Goal: Information Seeking & Learning: Learn about a topic

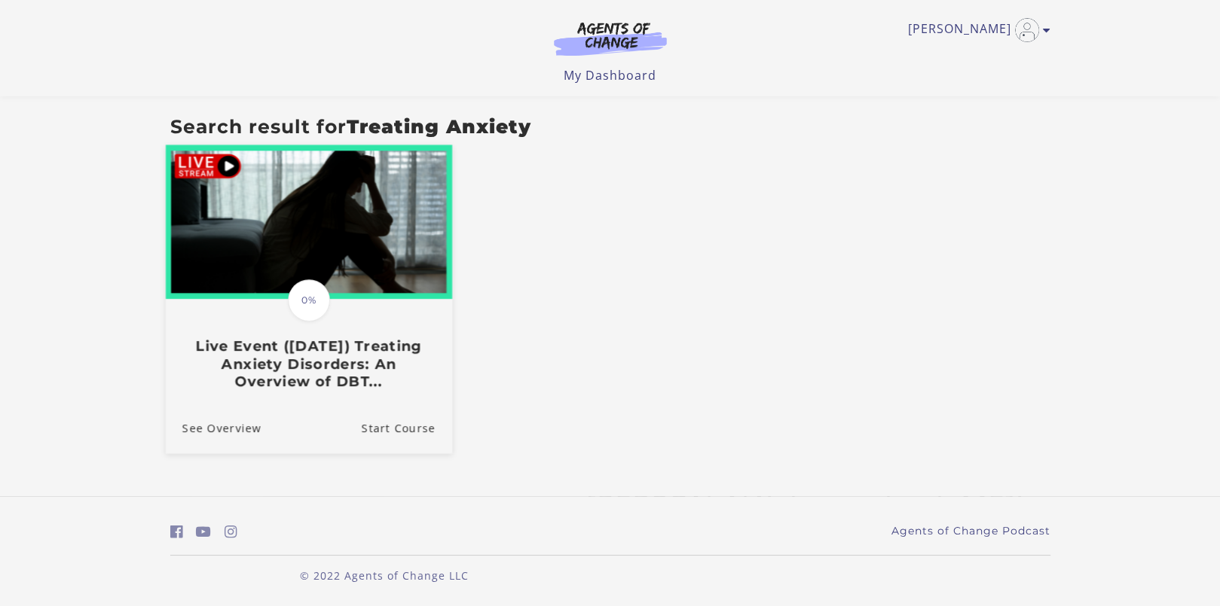
click at [222, 167] on img at bounding box center [308, 222] width 286 height 154
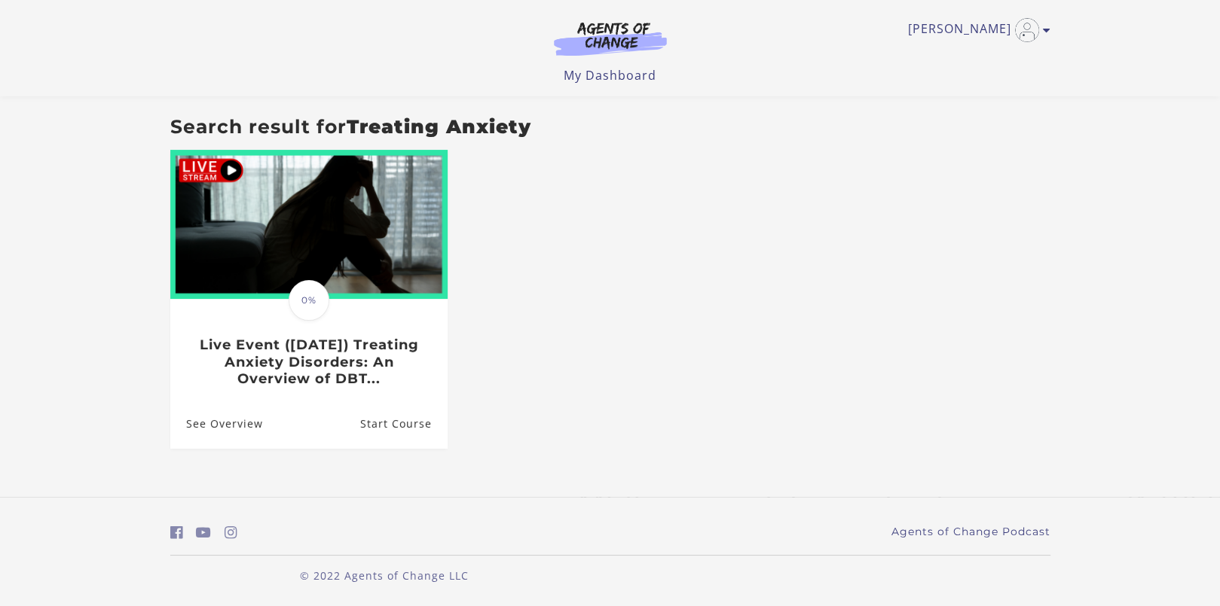
scroll to position [118, 0]
click at [586, 76] on link "My Dashboard" at bounding box center [609, 75] width 93 height 17
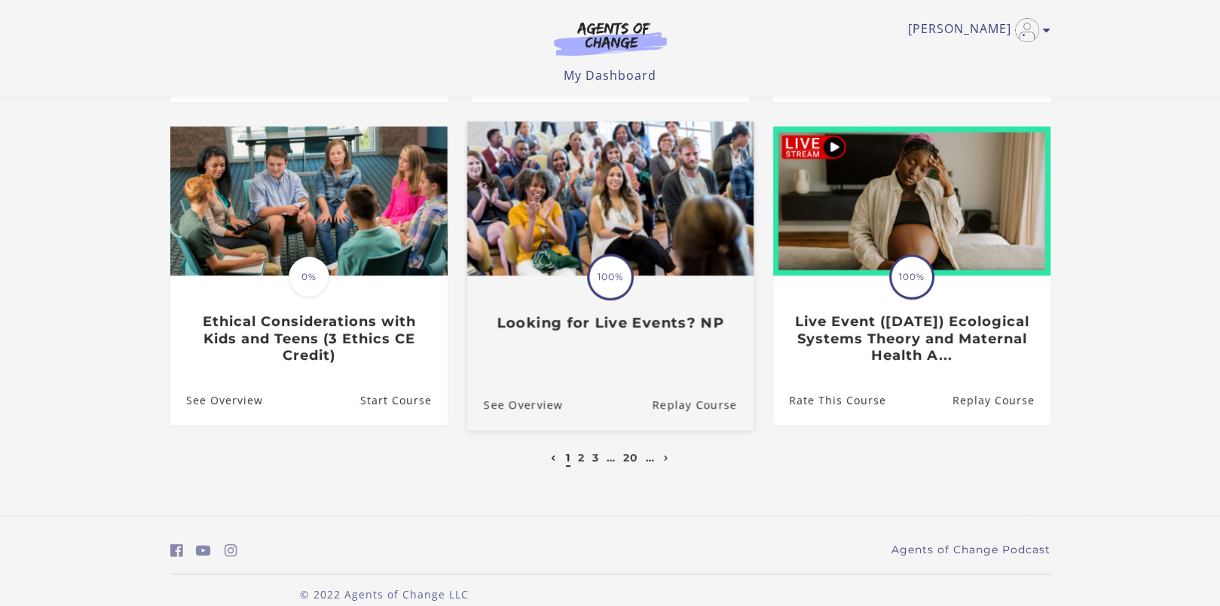
scroll to position [450, 0]
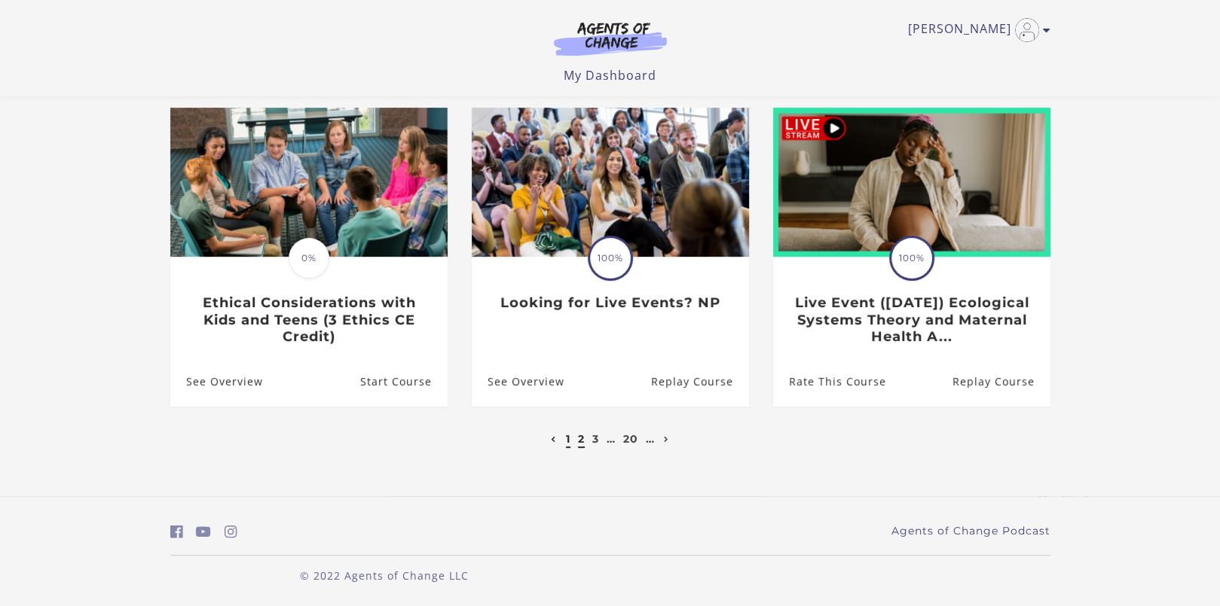
click at [582, 436] on link "2" at bounding box center [581, 439] width 7 height 14
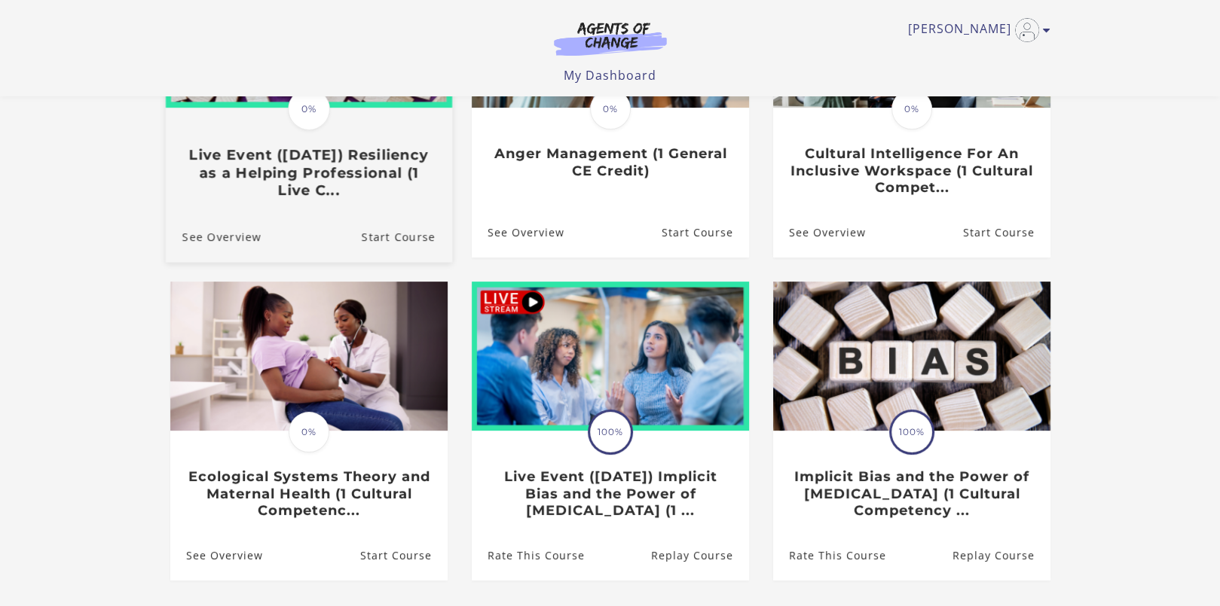
scroll to position [301, 0]
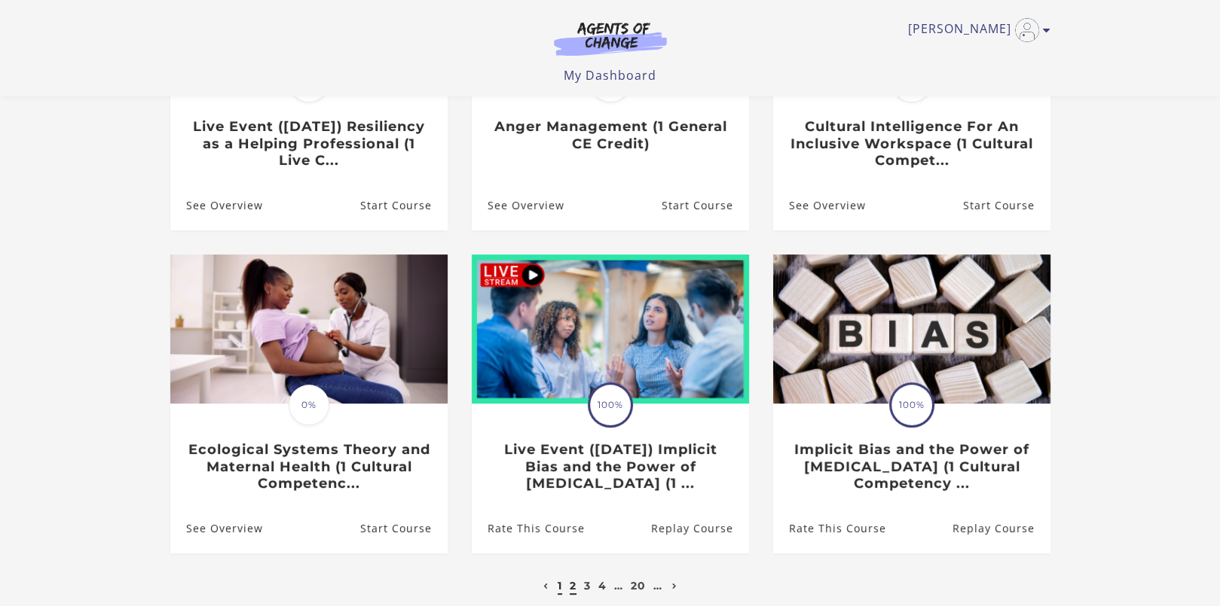
click at [560, 586] on link "1" at bounding box center [559, 586] width 5 height 14
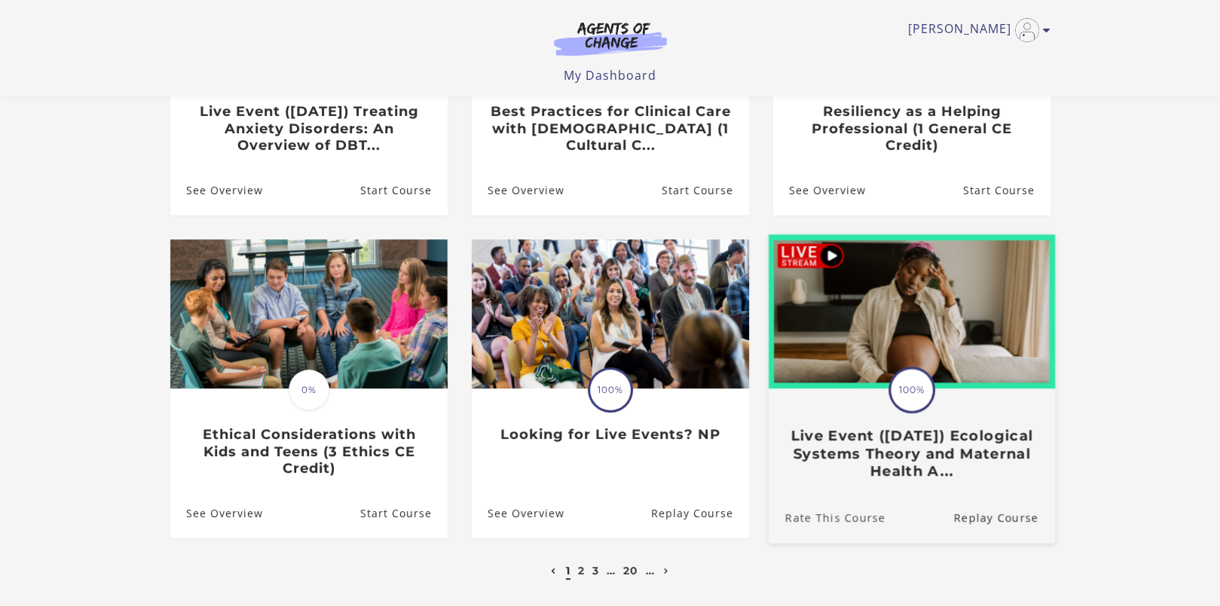
scroll to position [377, 0]
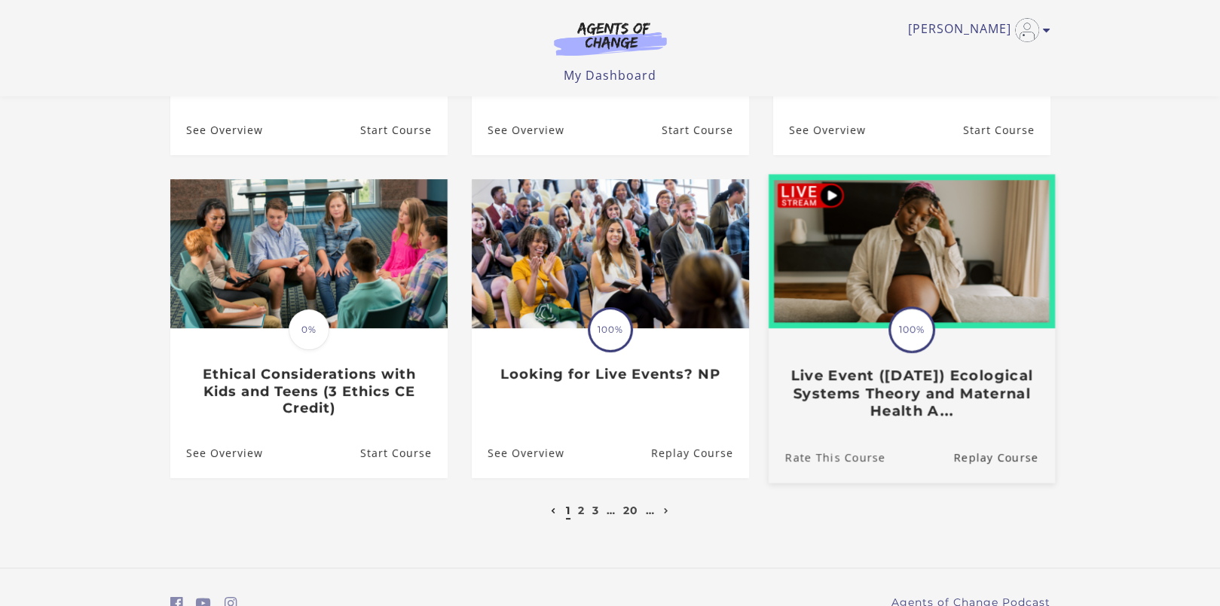
click at [833, 455] on link "Rate This Course" at bounding box center [826, 457] width 117 height 50
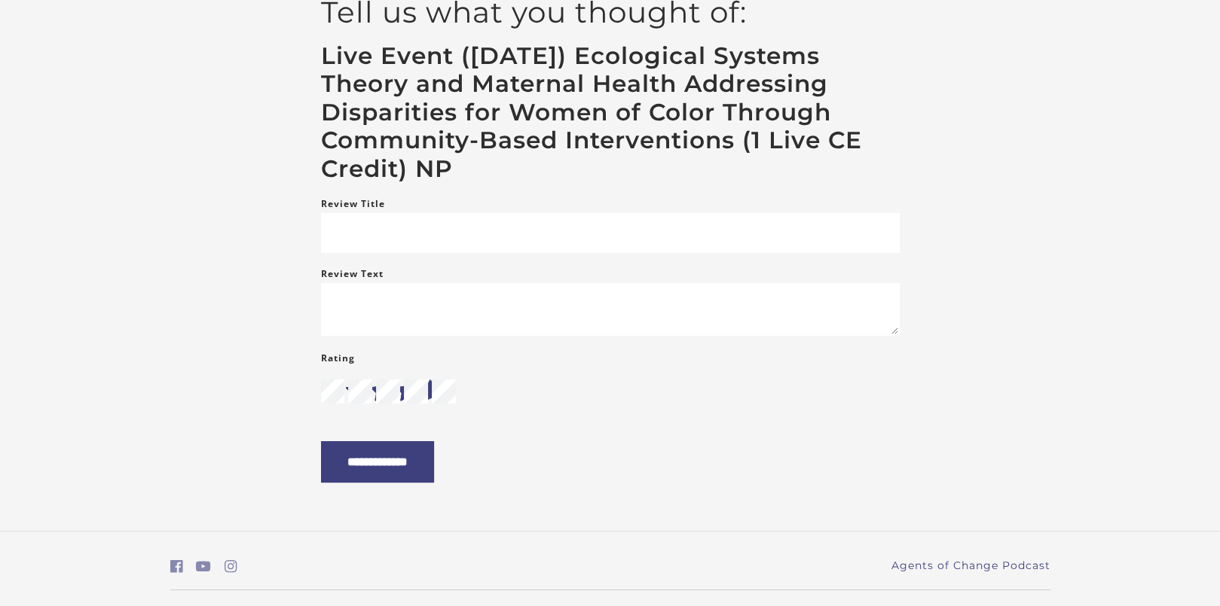
scroll to position [195, 0]
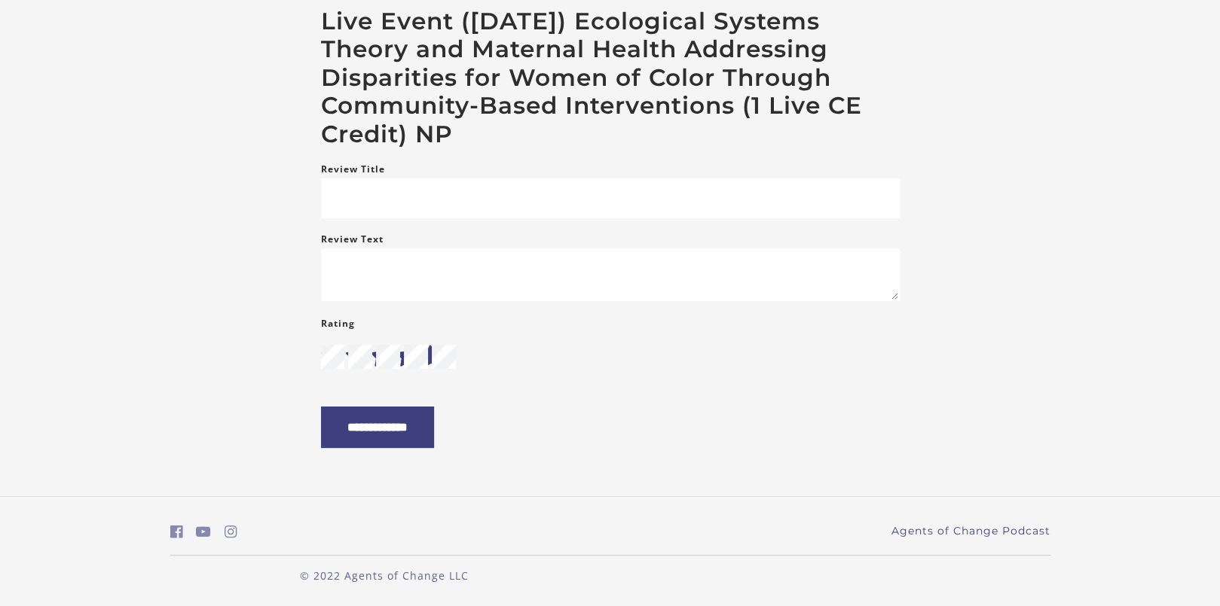
click at [429, 361] on icon "star" at bounding box center [431, 357] width 24 height 24
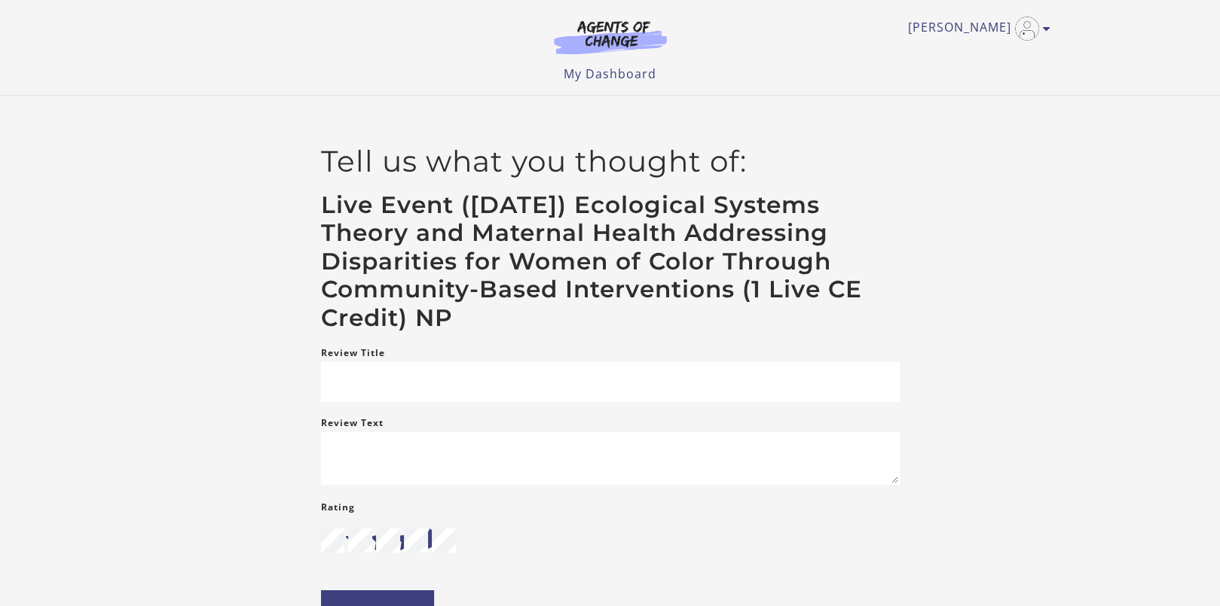
scroll to position [0, 0]
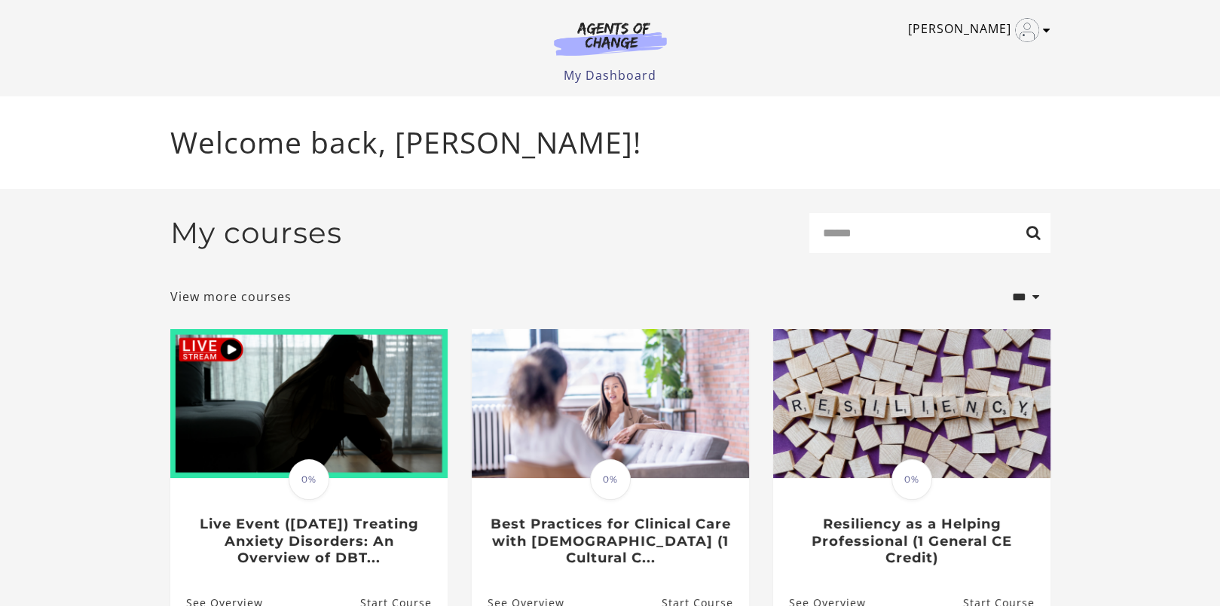
click at [1042, 38] on link "[PERSON_NAME]" at bounding box center [975, 30] width 135 height 24
click at [1010, 49] on link "My Account" at bounding box center [987, 55] width 133 height 26
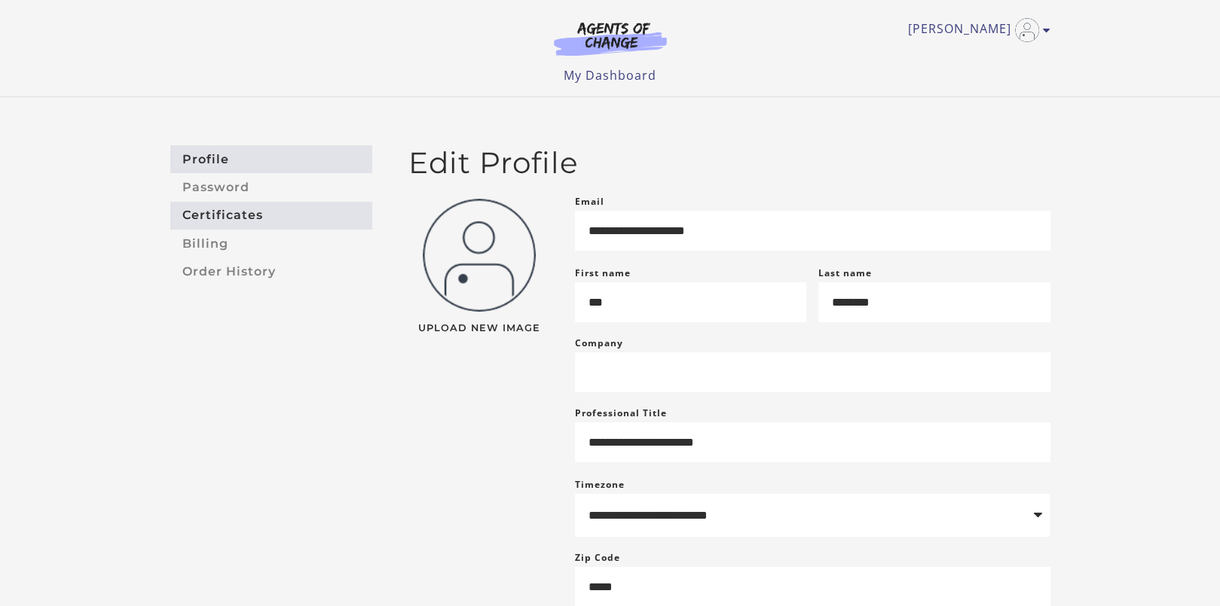
click at [240, 207] on link "Certificates" at bounding box center [271, 216] width 202 height 28
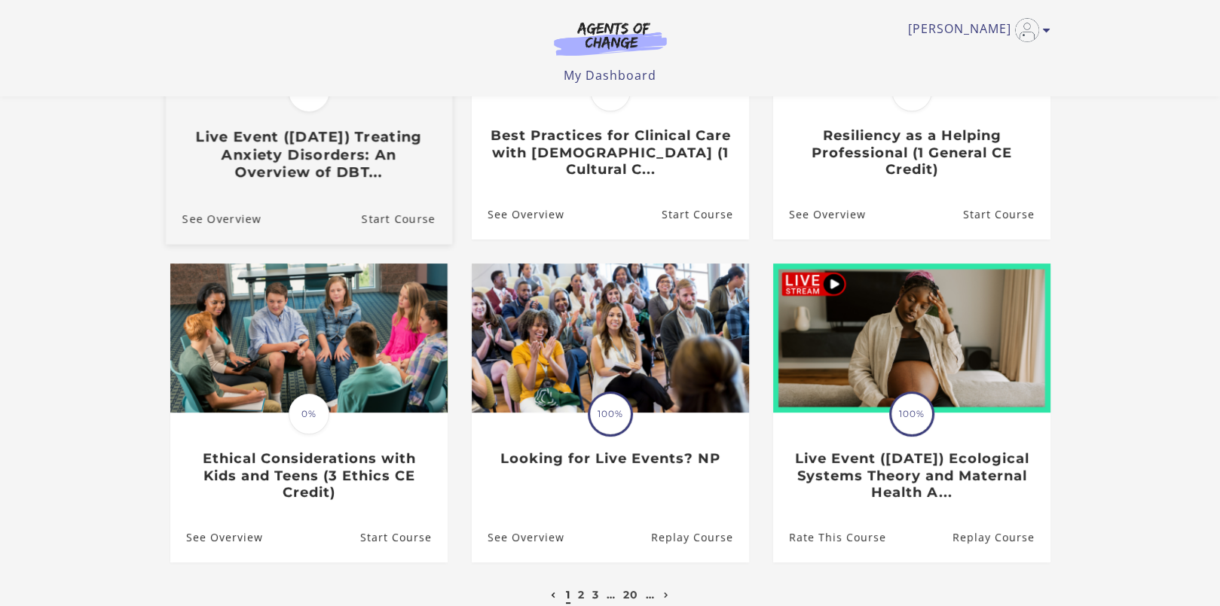
scroll to position [301, 0]
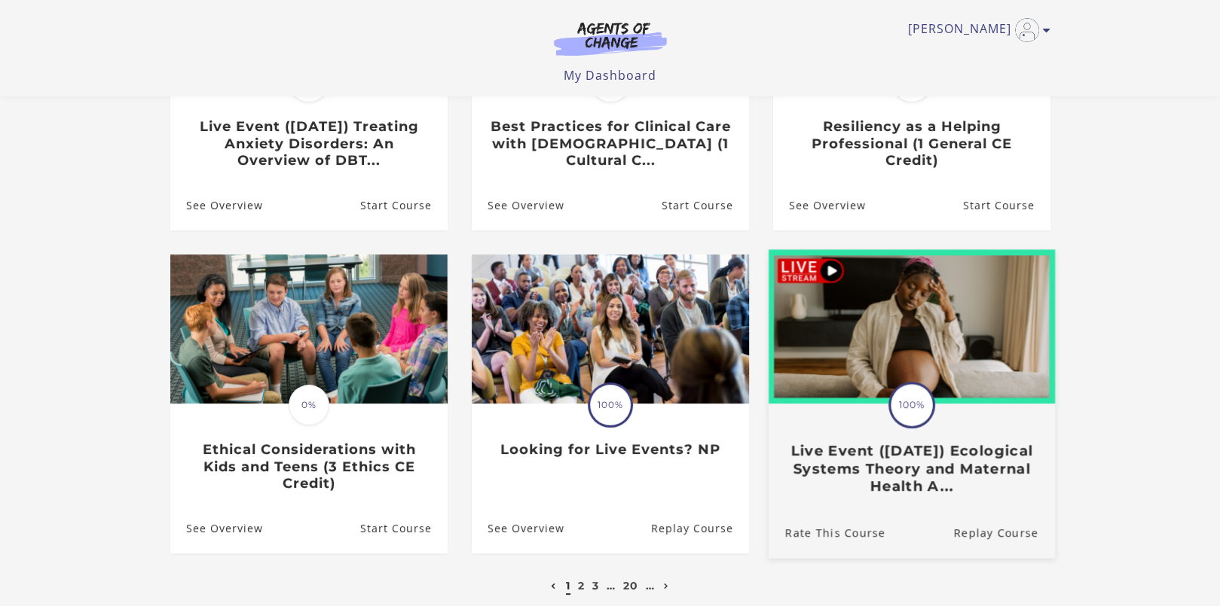
click at [945, 480] on h3 "Live Event (8/8/25) Ecological Systems Theory and Maternal Health A..." at bounding box center [910, 468] width 253 height 53
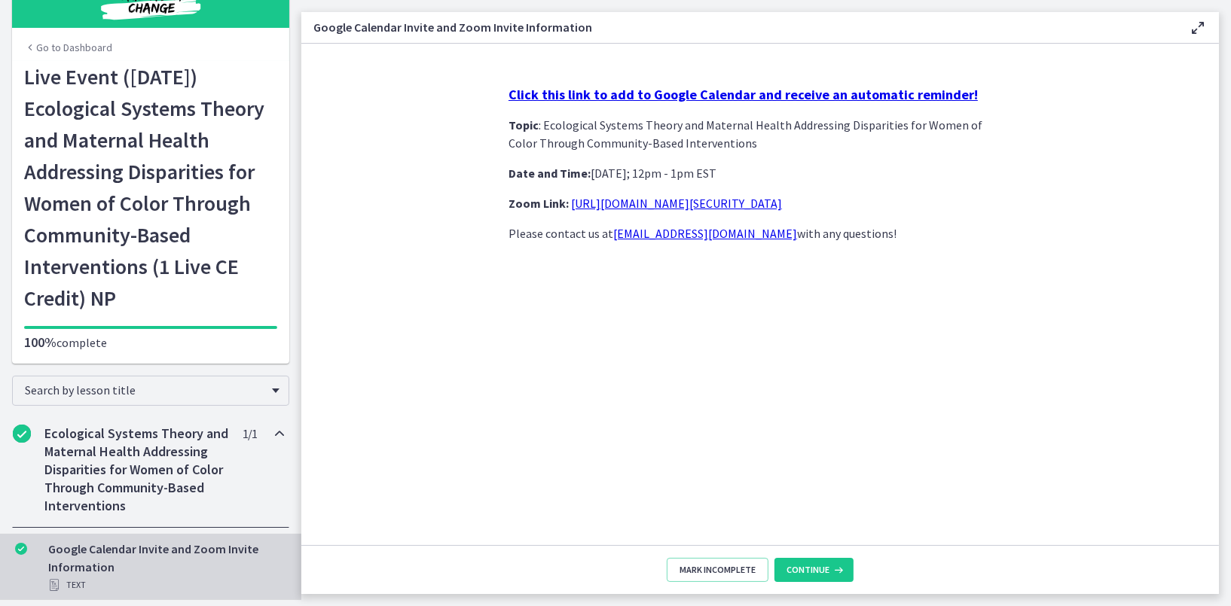
scroll to position [50, 0]
click at [820, 560] on button "Continue" at bounding box center [813, 570] width 79 height 24
click at [816, 569] on span "Continue" at bounding box center [807, 570] width 43 height 12
drag, startPoint x: 815, startPoint y: 569, endPoint x: 796, endPoint y: 556, distance: 23.4
drag, startPoint x: 796, startPoint y: 556, endPoint x: 750, endPoint y: 493, distance: 77.6
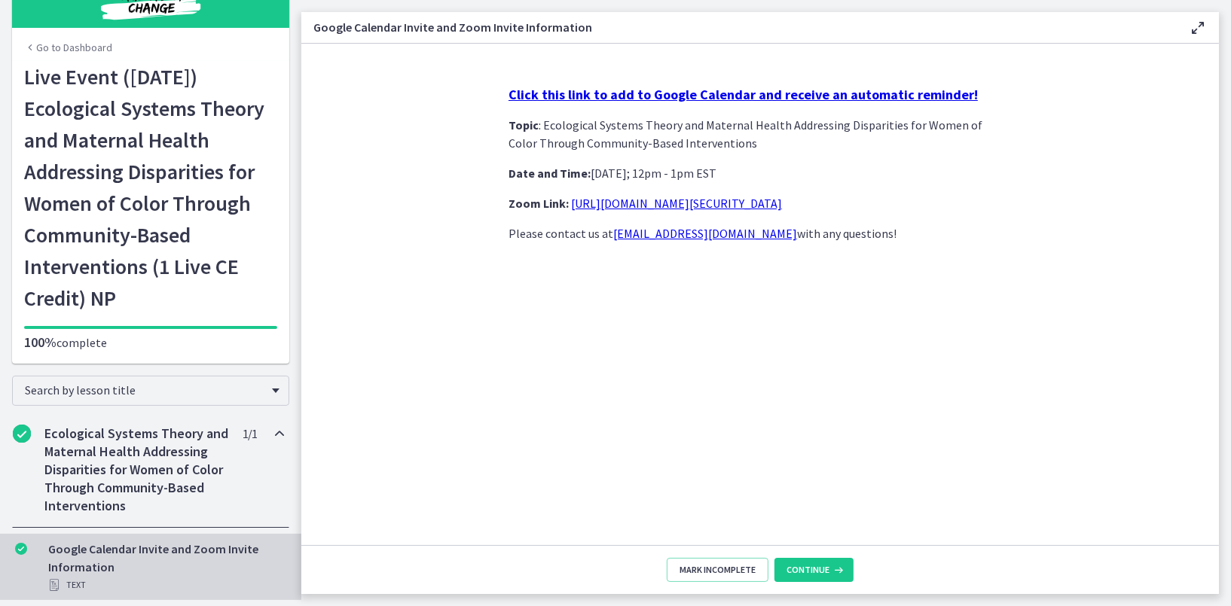
click at [750, 493] on div "Click this link to add to Google Calendar and receive an automatic reminder! To…" at bounding box center [759, 310] width 527 height 472
click at [803, 570] on span "Continue" at bounding box center [807, 570] width 43 height 12
